Goal: Transaction & Acquisition: Purchase product/service

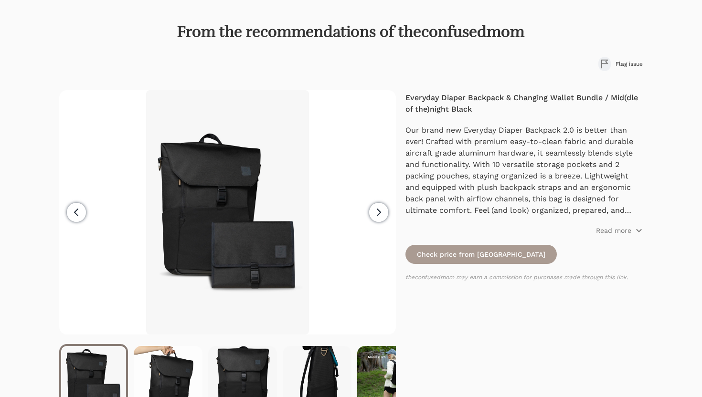
scroll to position [147, 0]
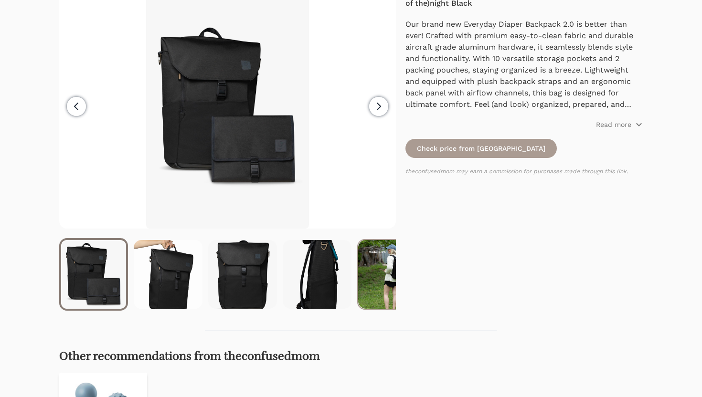
click at [386, 283] on img at bounding box center [391, 274] width 67 height 69
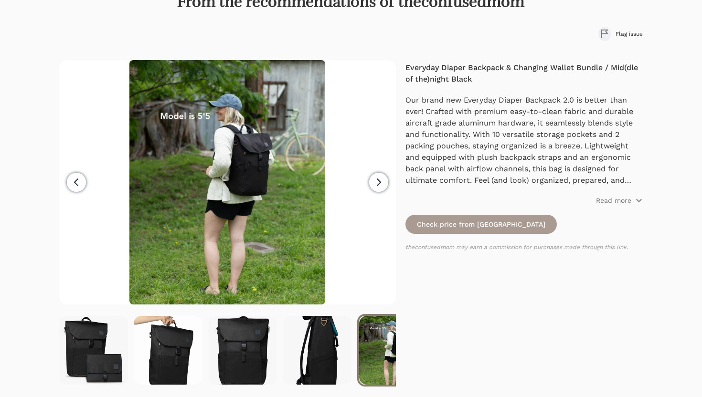
scroll to position [53, 0]
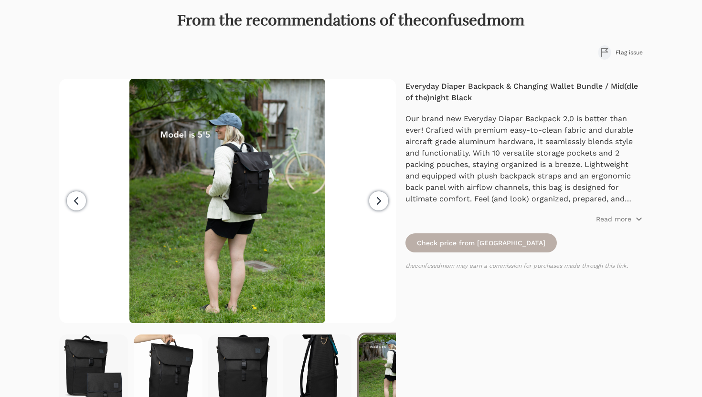
click at [418, 242] on link "Check price from [GEOGRAPHIC_DATA]" at bounding box center [480, 242] width 151 height 19
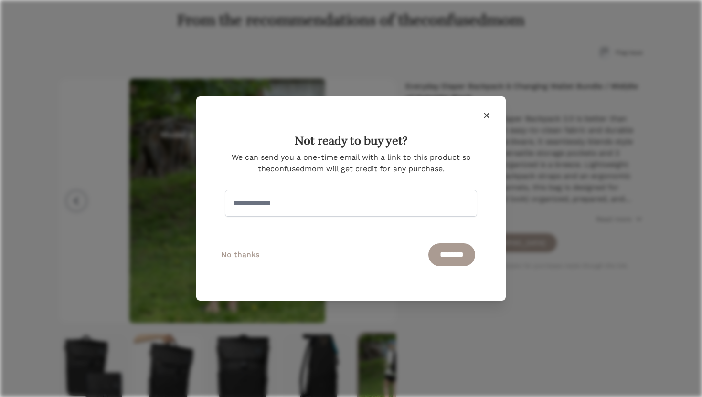
scroll to position [0, 0]
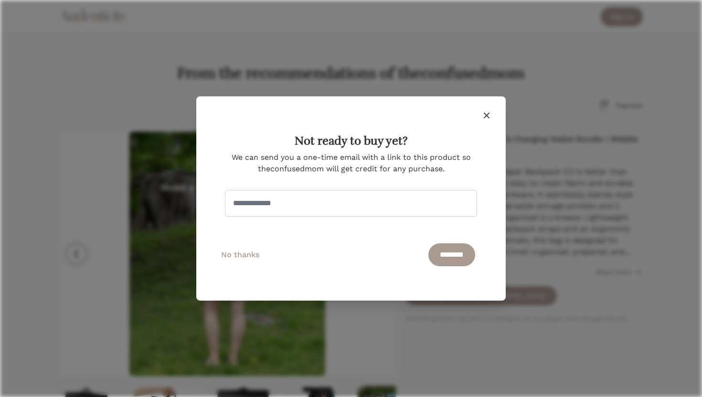
click at [486, 117] on icon "button" at bounding box center [486, 115] width 11 height 11
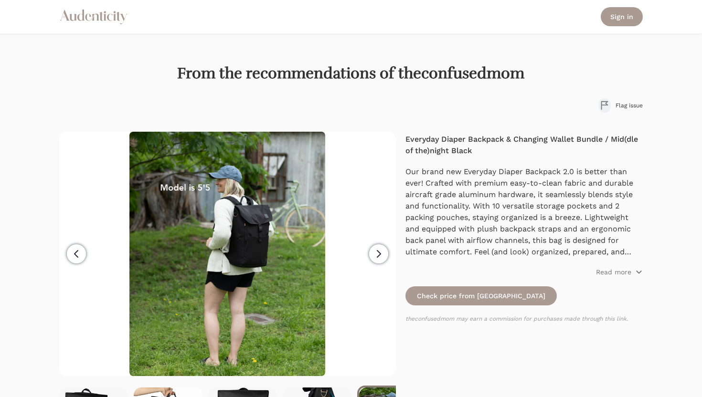
click at [382, 250] on icon "button" at bounding box center [378, 253] width 11 height 11
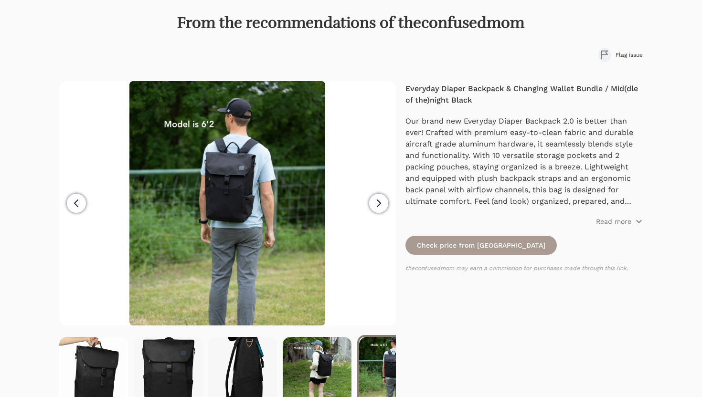
scroll to position [52, 0]
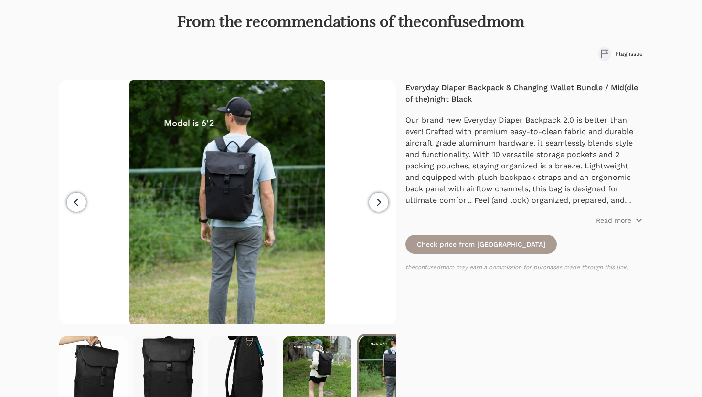
click at [76, 198] on icon "button" at bounding box center [76, 202] width 11 height 11
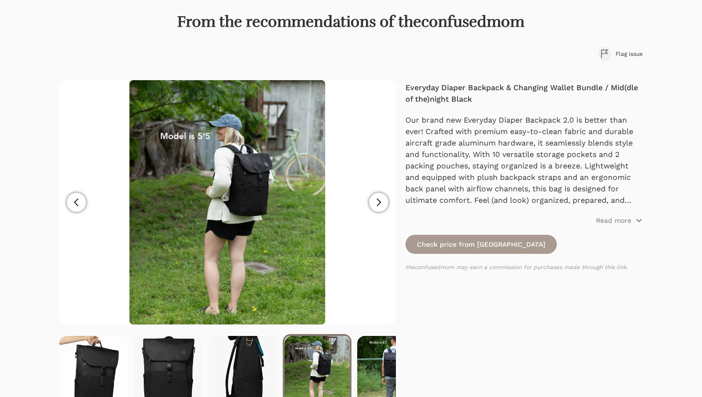
click at [378, 206] on icon "button" at bounding box center [378, 202] width 11 height 11
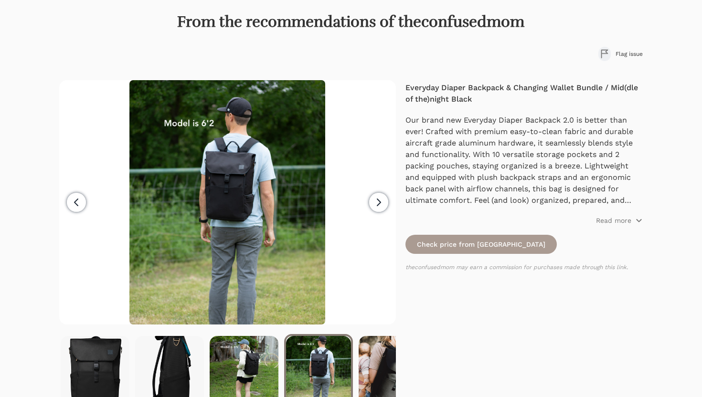
click at [378, 206] on icon "button" at bounding box center [378, 202] width 11 height 11
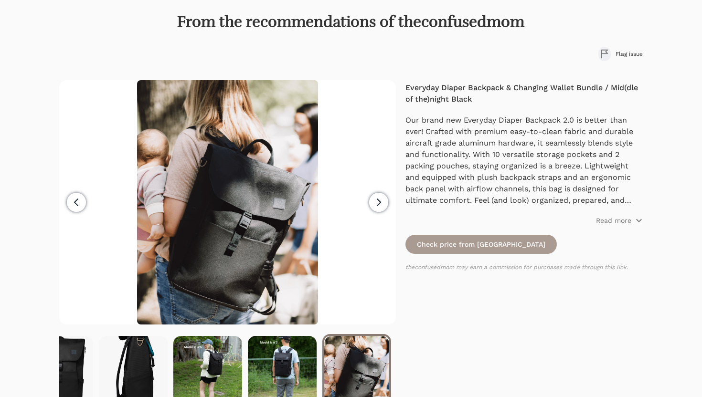
scroll to position [0, 185]
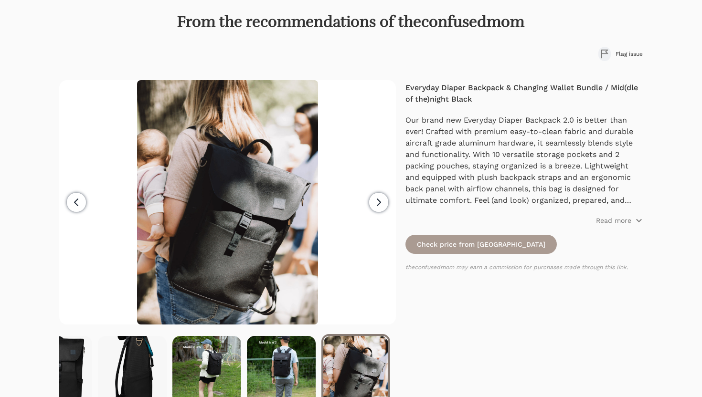
click at [378, 206] on icon "button" at bounding box center [378, 202] width 11 height 11
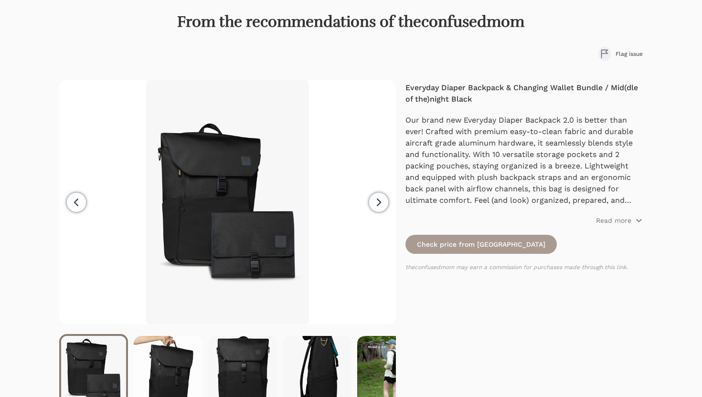
click at [378, 206] on icon "button" at bounding box center [378, 202] width 11 height 11
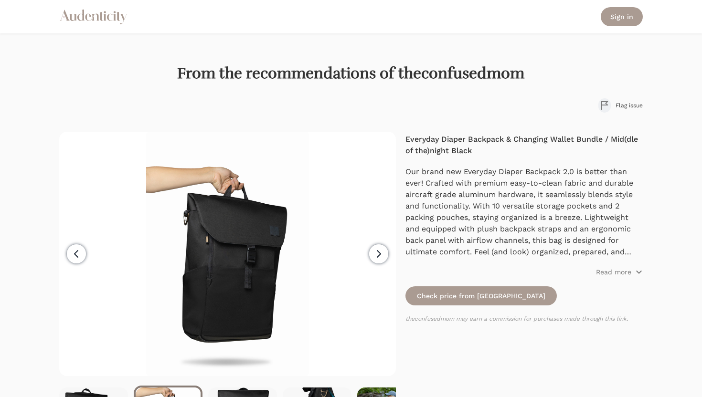
click at [379, 252] on icon "button" at bounding box center [378, 253] width 11 height 11
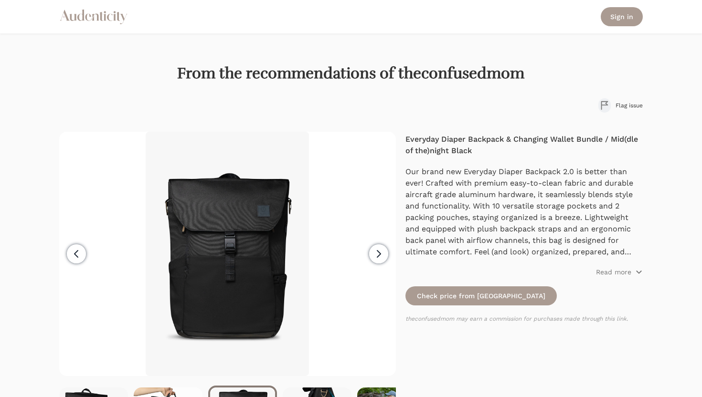
click at [379, 252] on icon "button" at bounding box center [378, 253] width 11 height 11
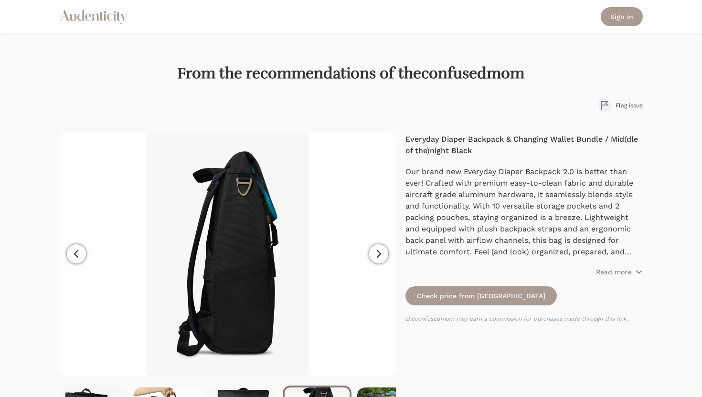
click at [379, 252] on icon "button" at bounding box center [378, 253] width 11 height 11
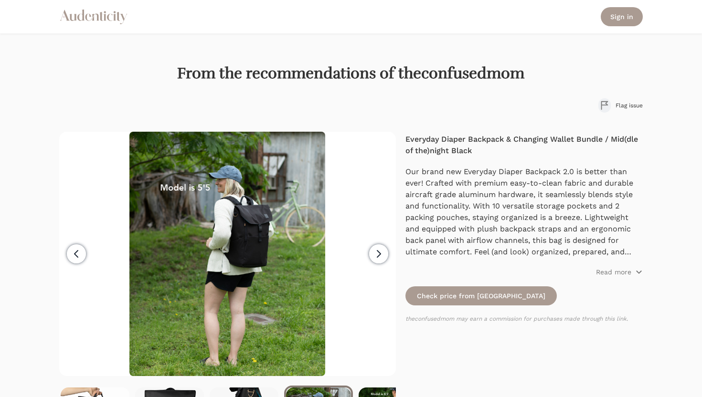
scroll to position [0, 74]
